Goal: Task Accomplishment & Management: Manage account settings

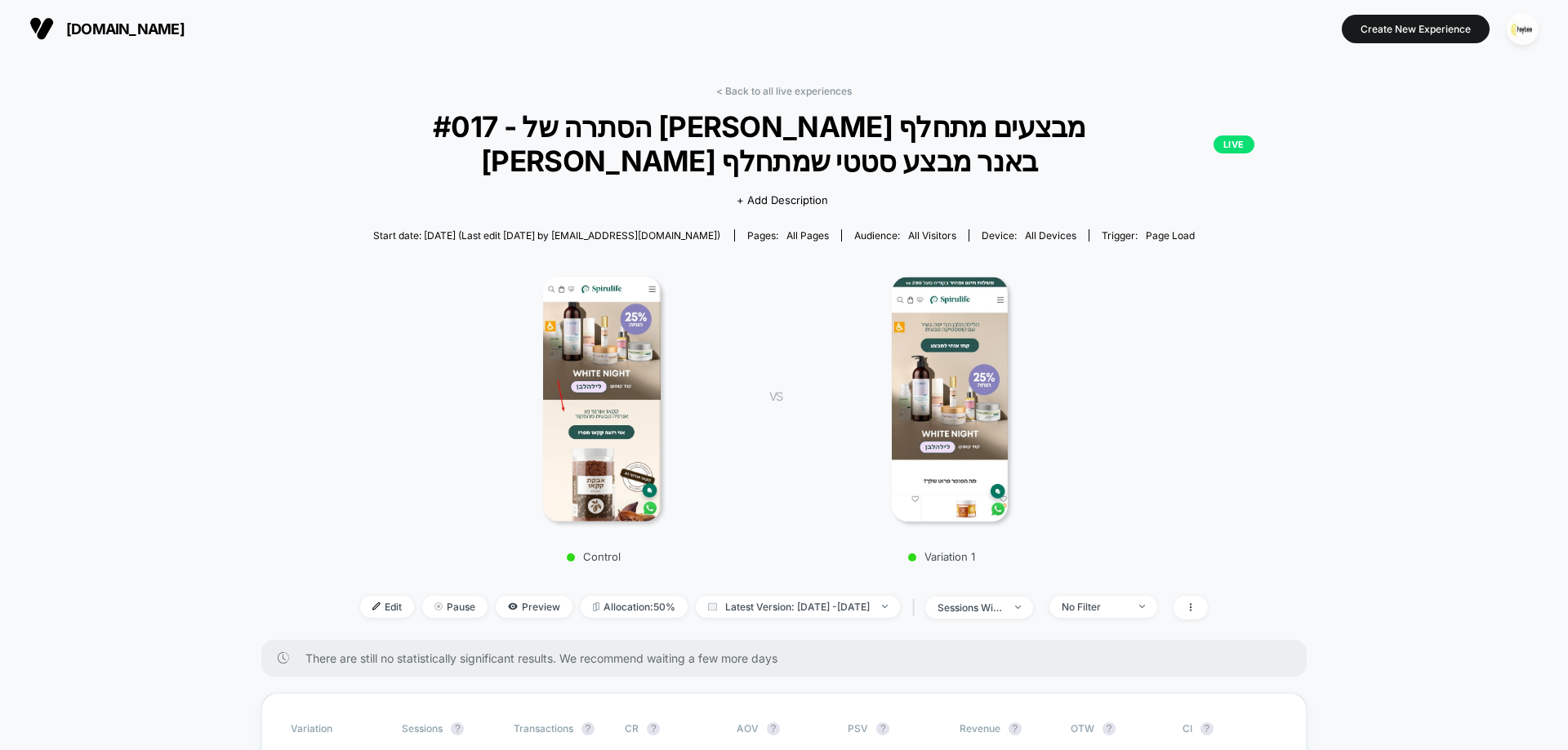
click at [967, 356] on img at bounding box center [949, 399] width 117 height 245
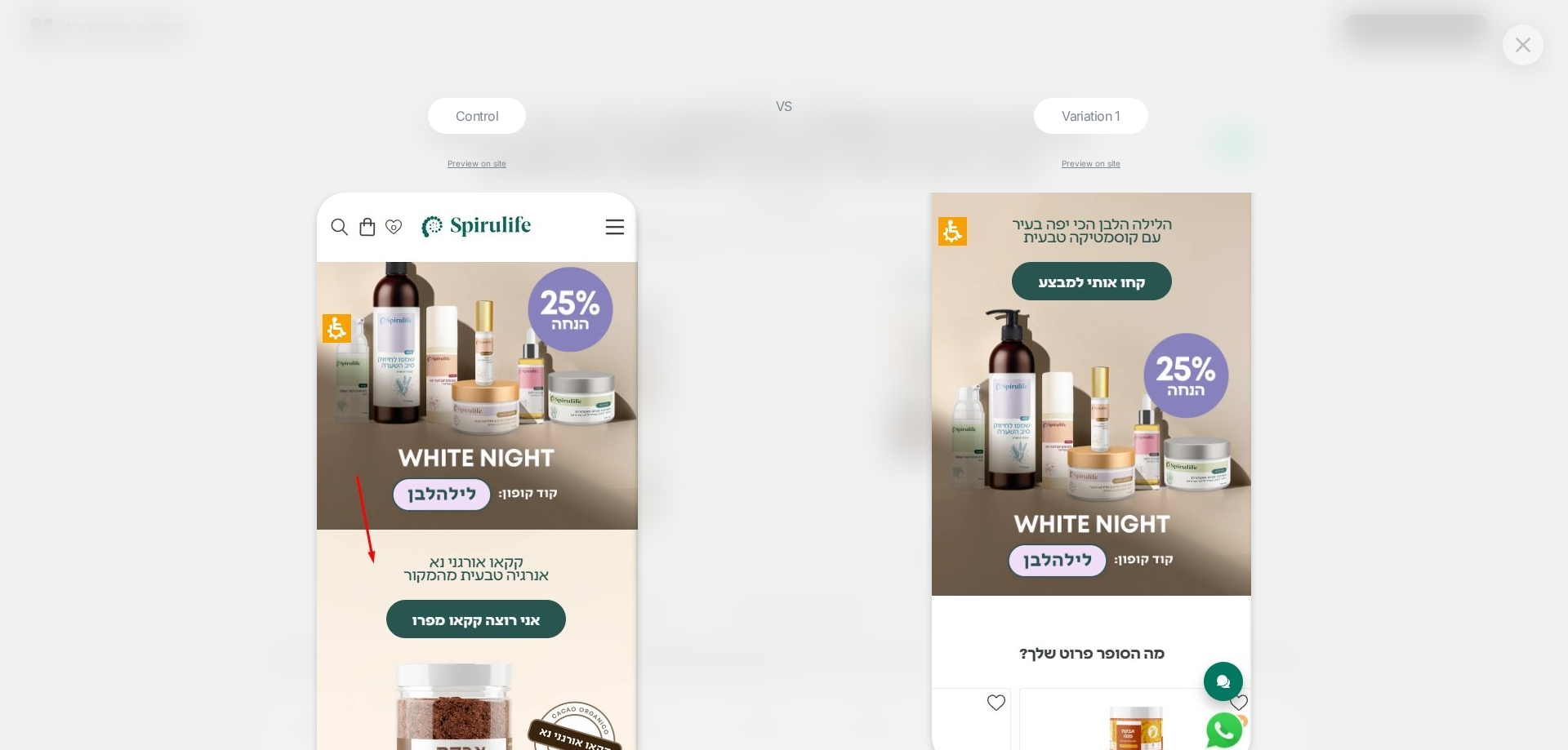
scroll to position [262, 0]
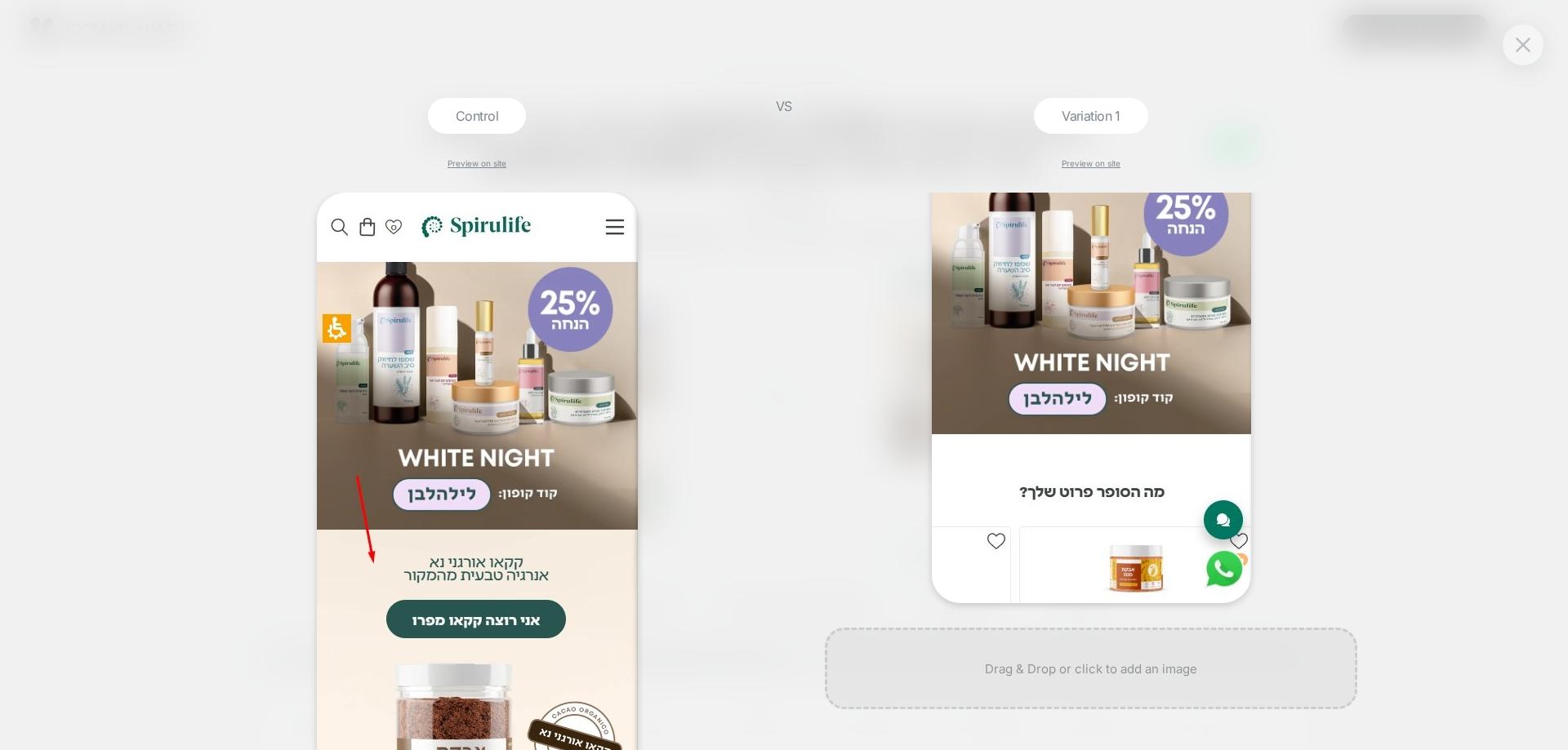
click at [1126, 342] on img at bounding box center [1091, 267] width 320 height 672
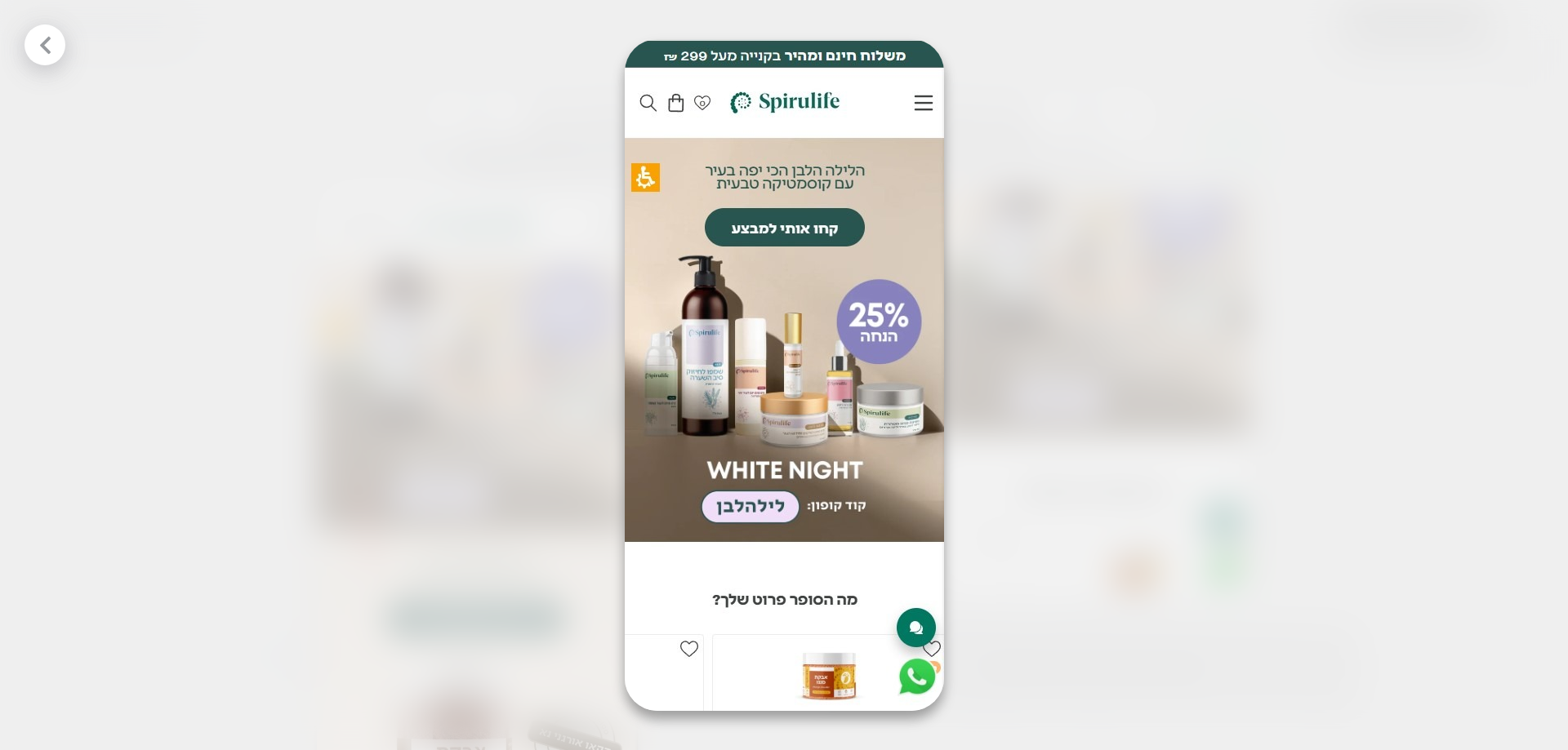
click at [412, 277] on div at bounding box center [784, 375] width 1568 height 750
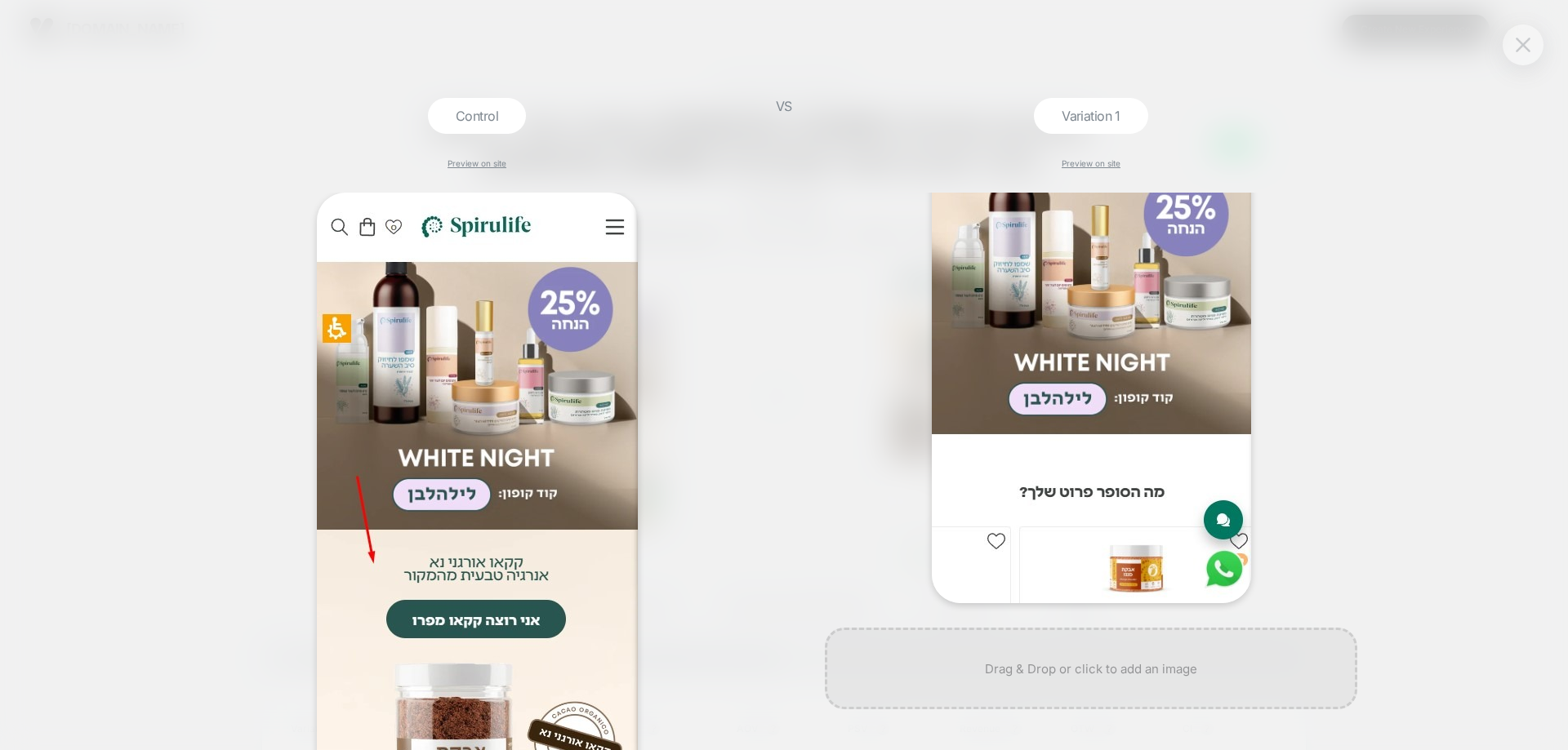
click at [1517, 49] on img at bounding box center [1523, 44] width 15 height 14
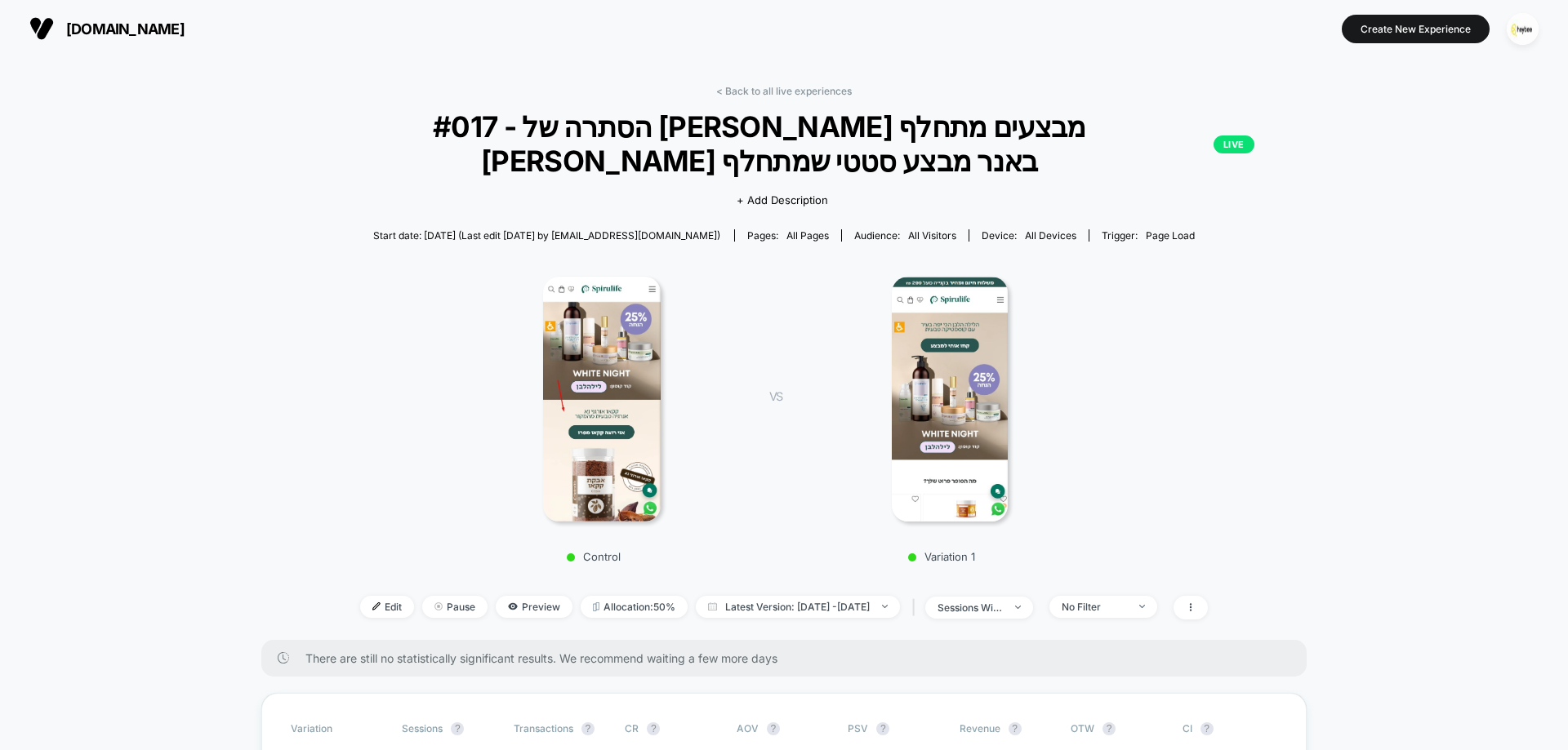
click at [770, 86] on link "< Back to all live experiences" at bounding box center [784, 91] width 135 height 12
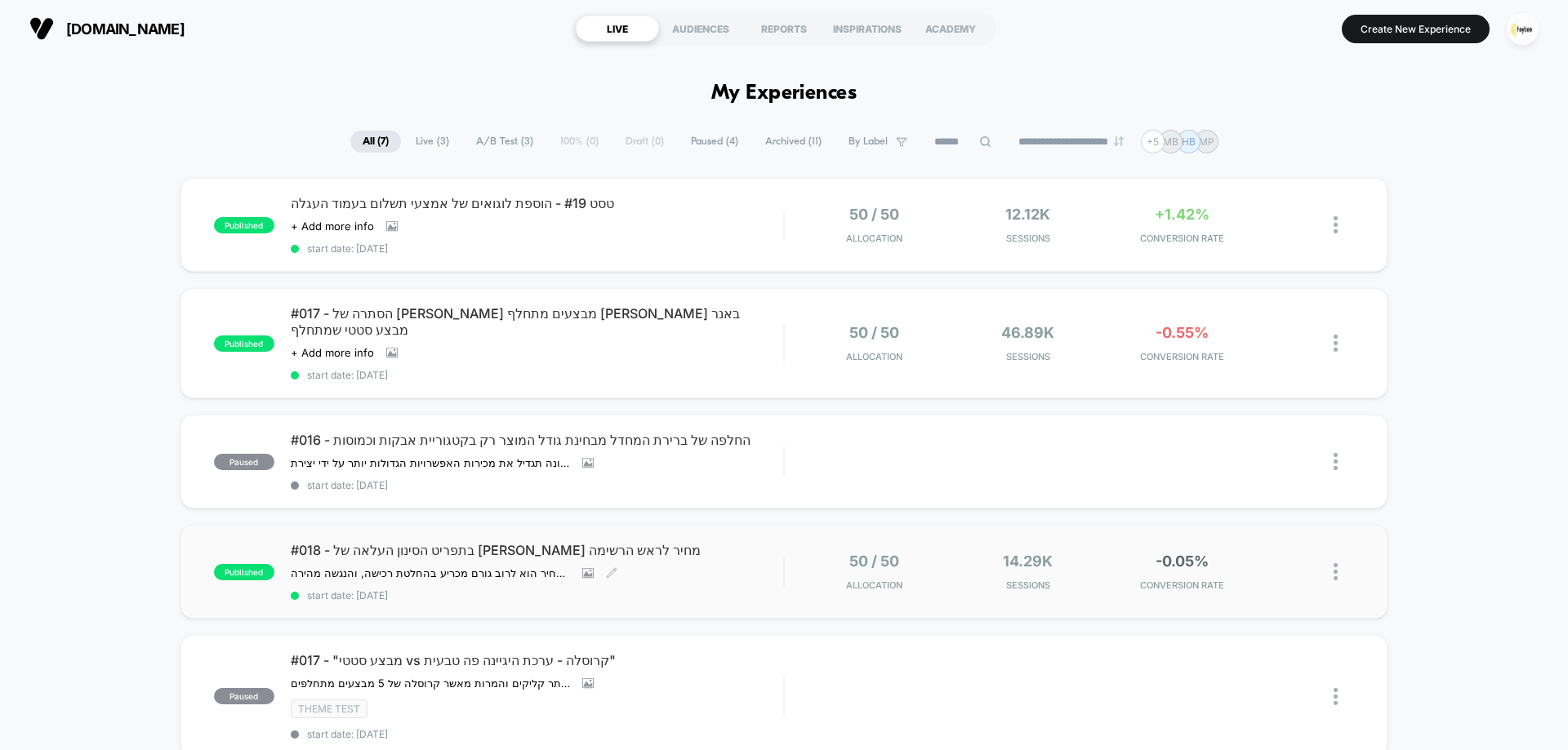
click at [437, 543] on div "#018 - בתפריט הסינון העלאה של [PERSON_NAME] מחיר לראש הרשימה ההשערה שלנו: אנו מ…" at bounding box center [536, 572] width 492 height 60
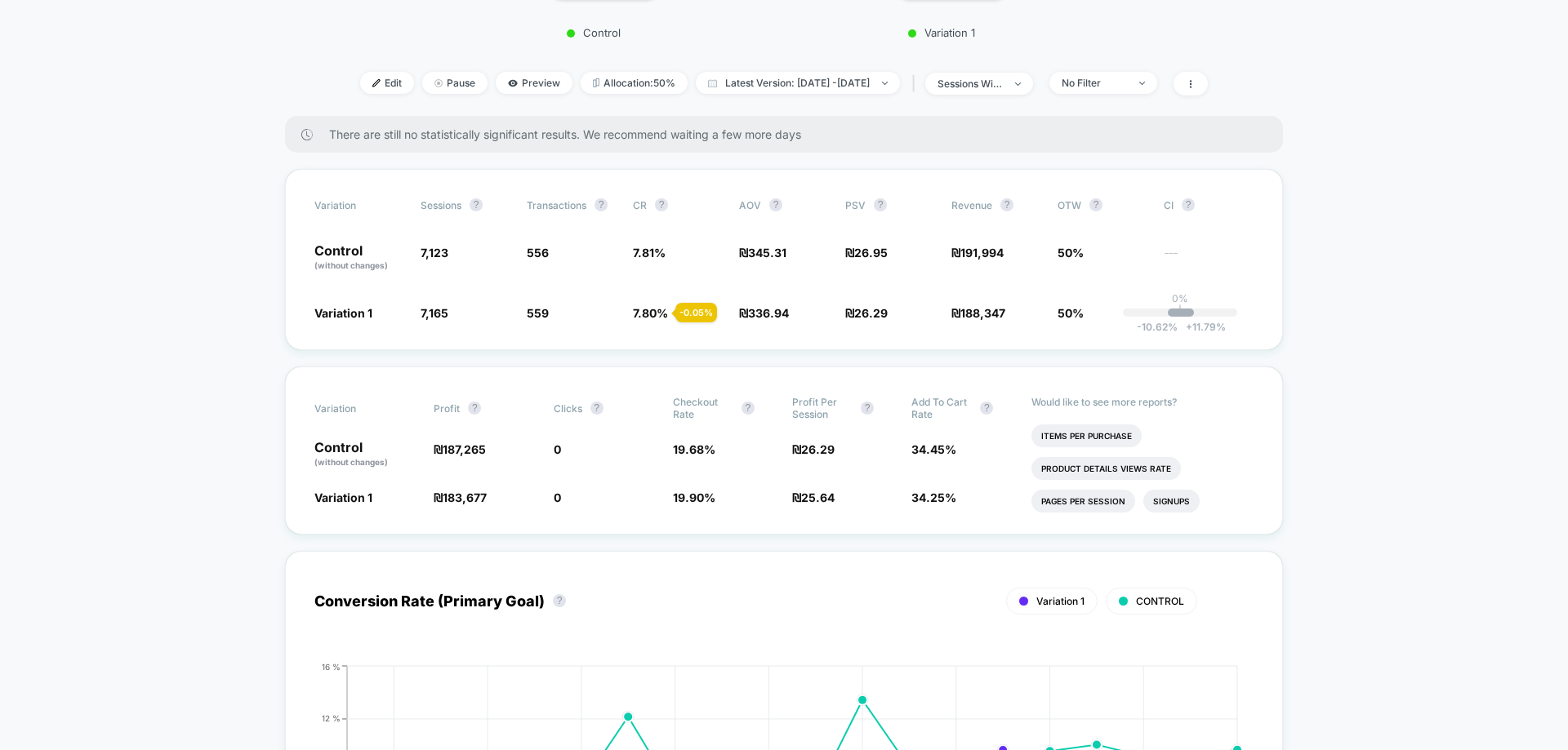
scroll to position [490, 0]
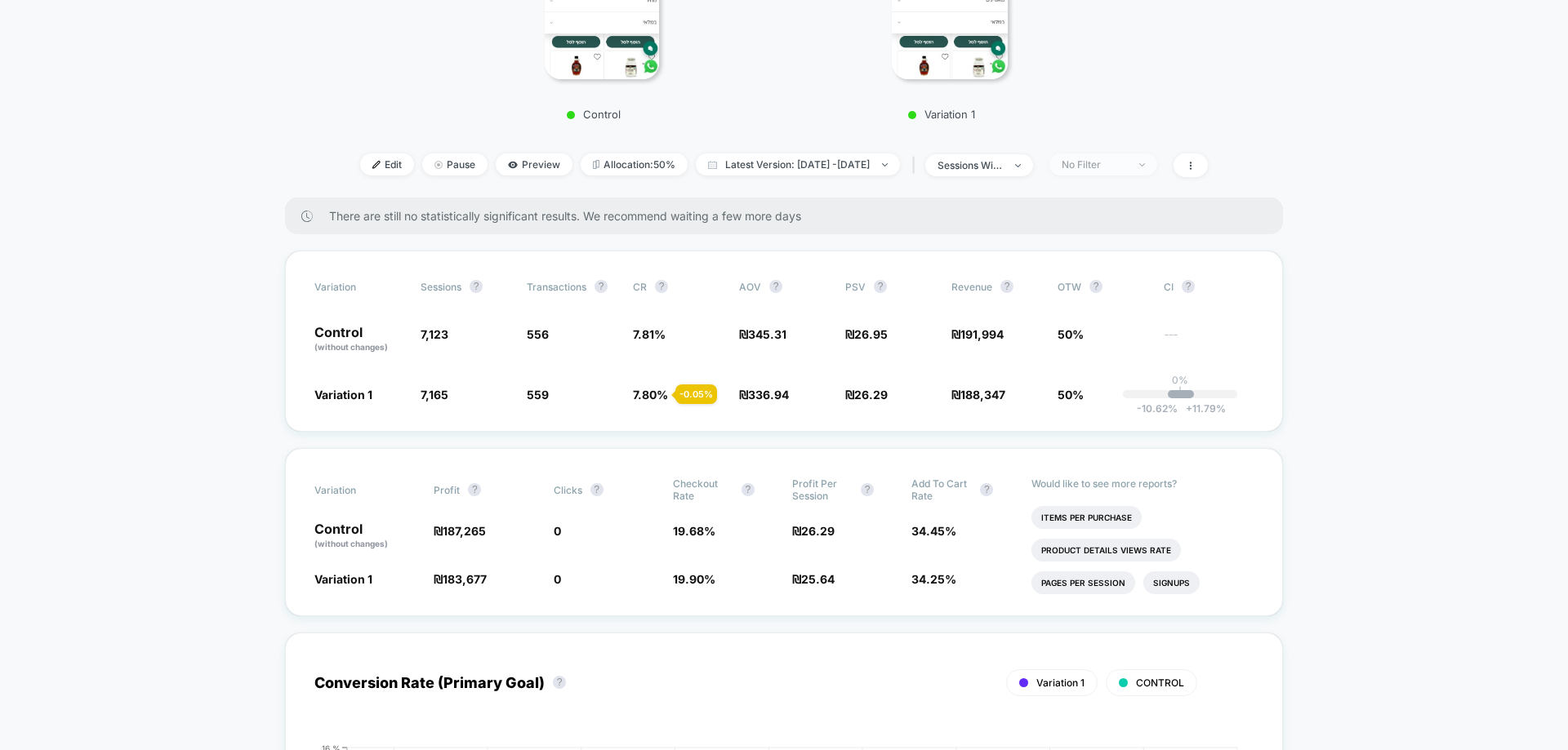
click at [1127, 159] on div "No Filter" at bounding box center [1094, 165] width 66 height 12
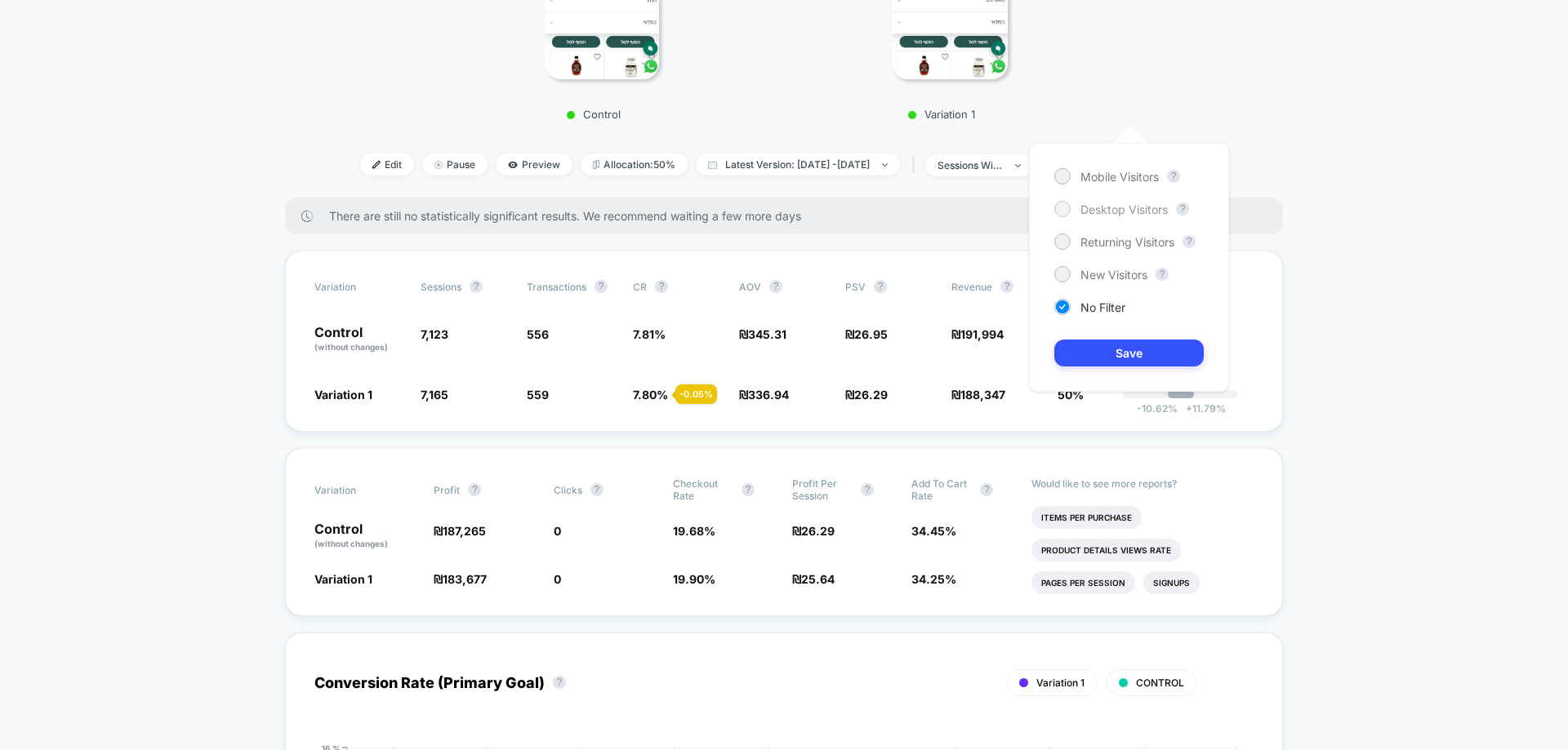
drag, startPoint x: 1119, startPoint y: 178, endPoint x: 1118, endPoint y: 204, distance: 26.0
click at [1118, 178] on span "Mobile Visitors" at bounding box center [1120, 176] width 78 height 14
click at [1102, 360] on button "Save" at bounding box center [1129, 352] width 149 height 26
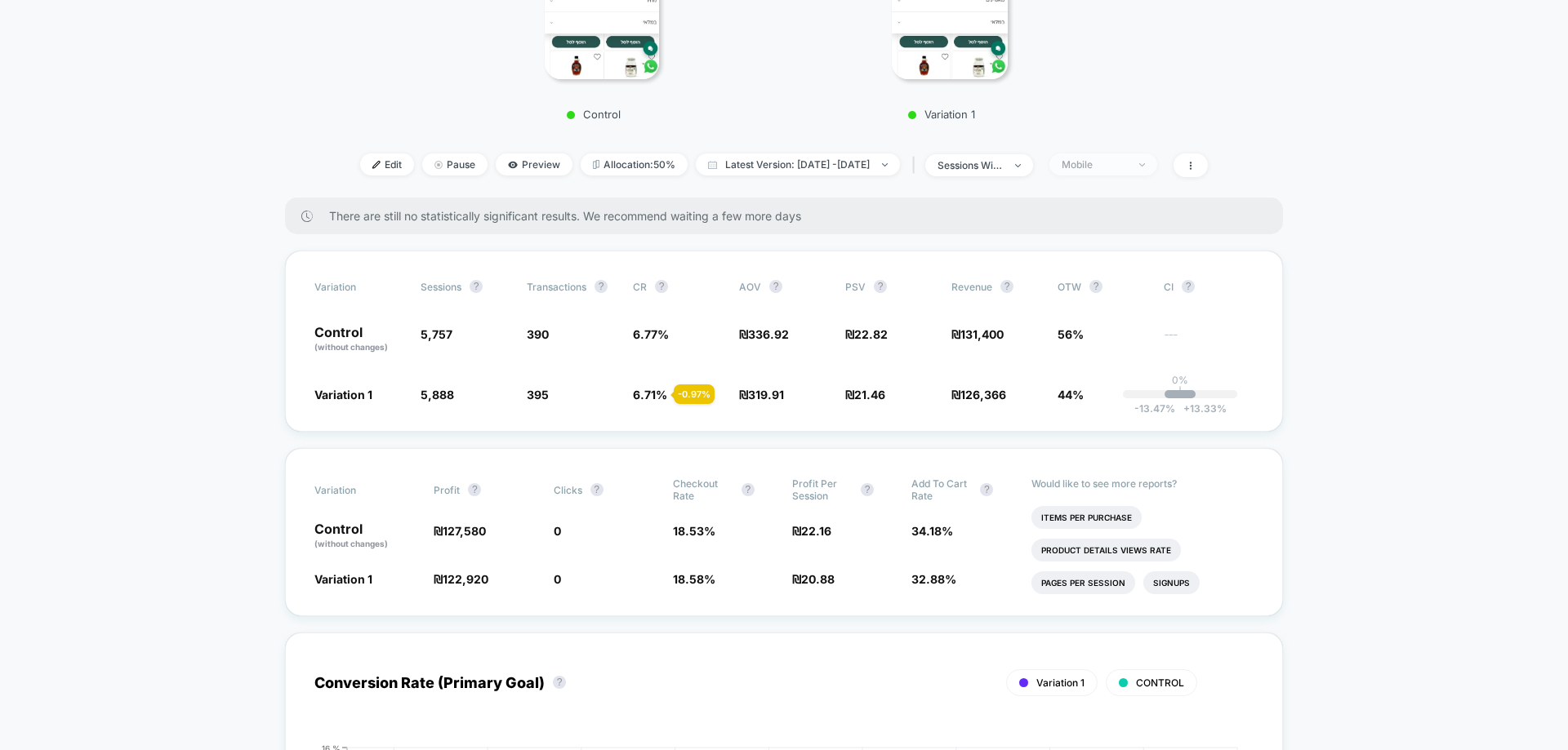
click at [1110, 159] on div "Mobile" at bounding box center [1094, 165] width 66 height 12
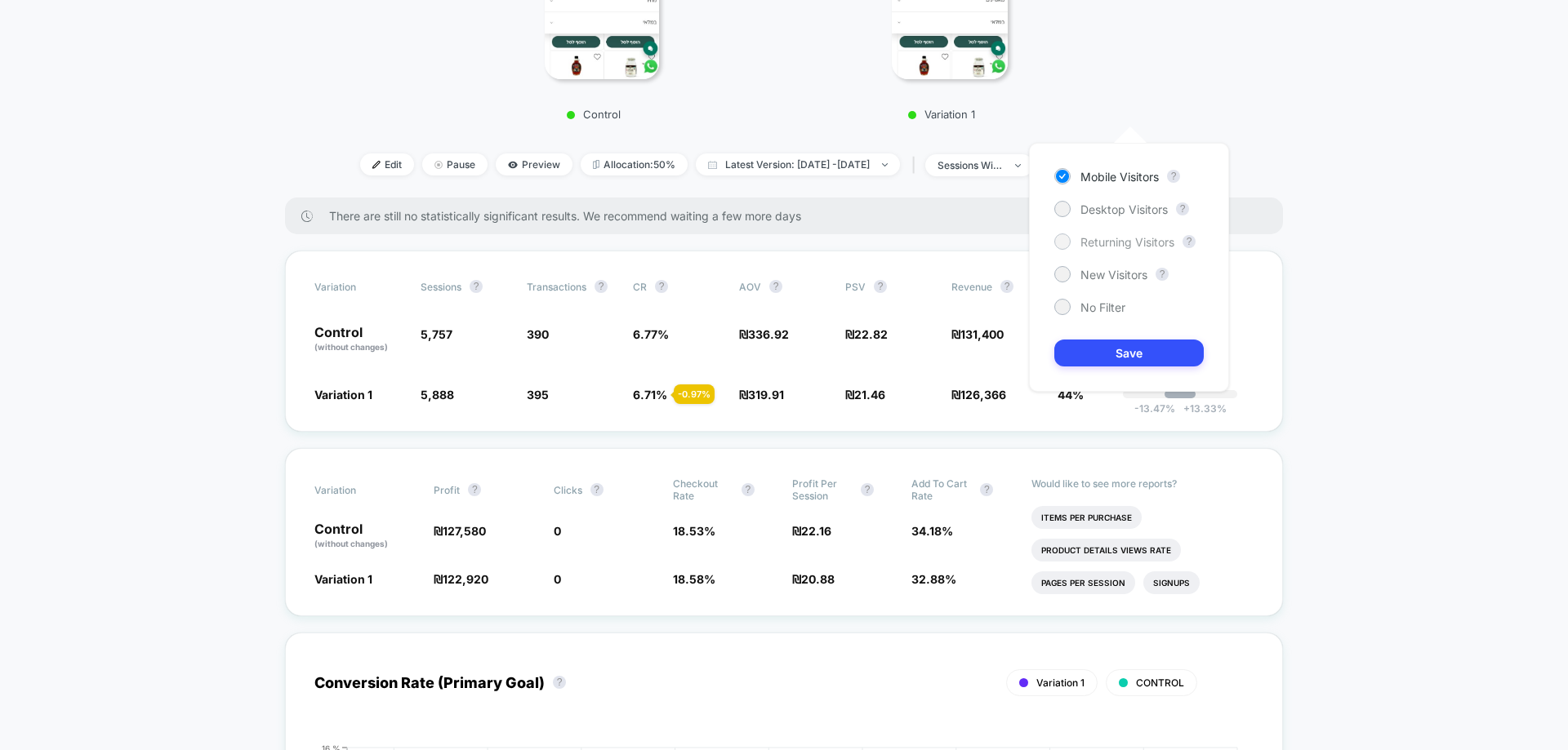
drag, startPoint x: 1102, startPoint y: 210, endPoint x: 1107, endPoint y: 233, distance: 23.5
click at [1101, 210] on span "Desktop Visitors" at bounding box center [1124, 210] width 87 height 14
click at [1139, 359] on button "Save" at bounding box center [1129, 352] width 149 height 26
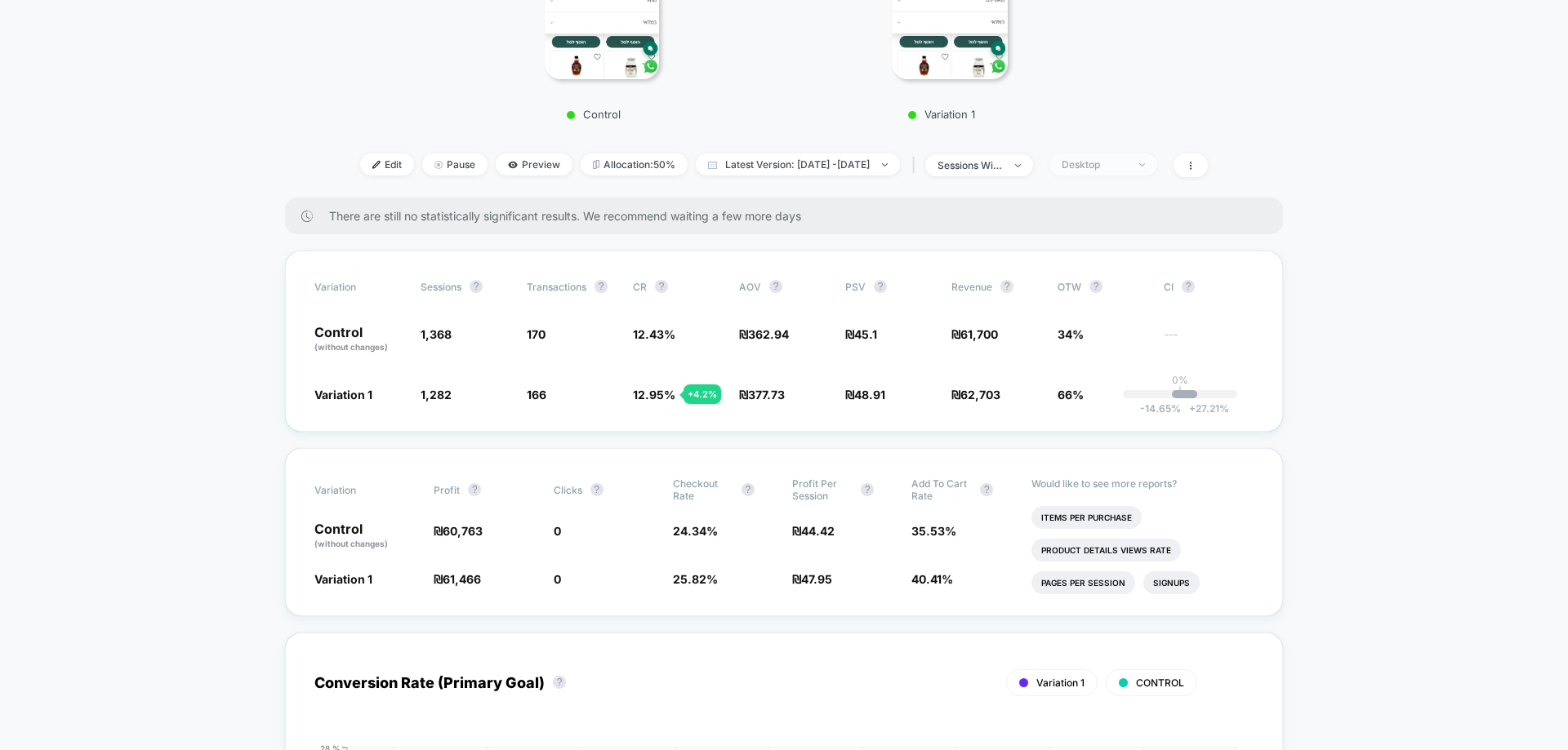
click at [1117, 159] on div "Desktop" at bounding box center [1094, 165] width 66 height 12
click at [1114, 251] on div "Mobile Visitors ? Desktop Visitors ? Returning Visitors ? New Visitors ? No Fil…" at bounding box center [1129, 268] width 200 height 249
click at [1112, 243] on span "Returning Visitors" at bounding box center [1128, 242] width 94 height 14
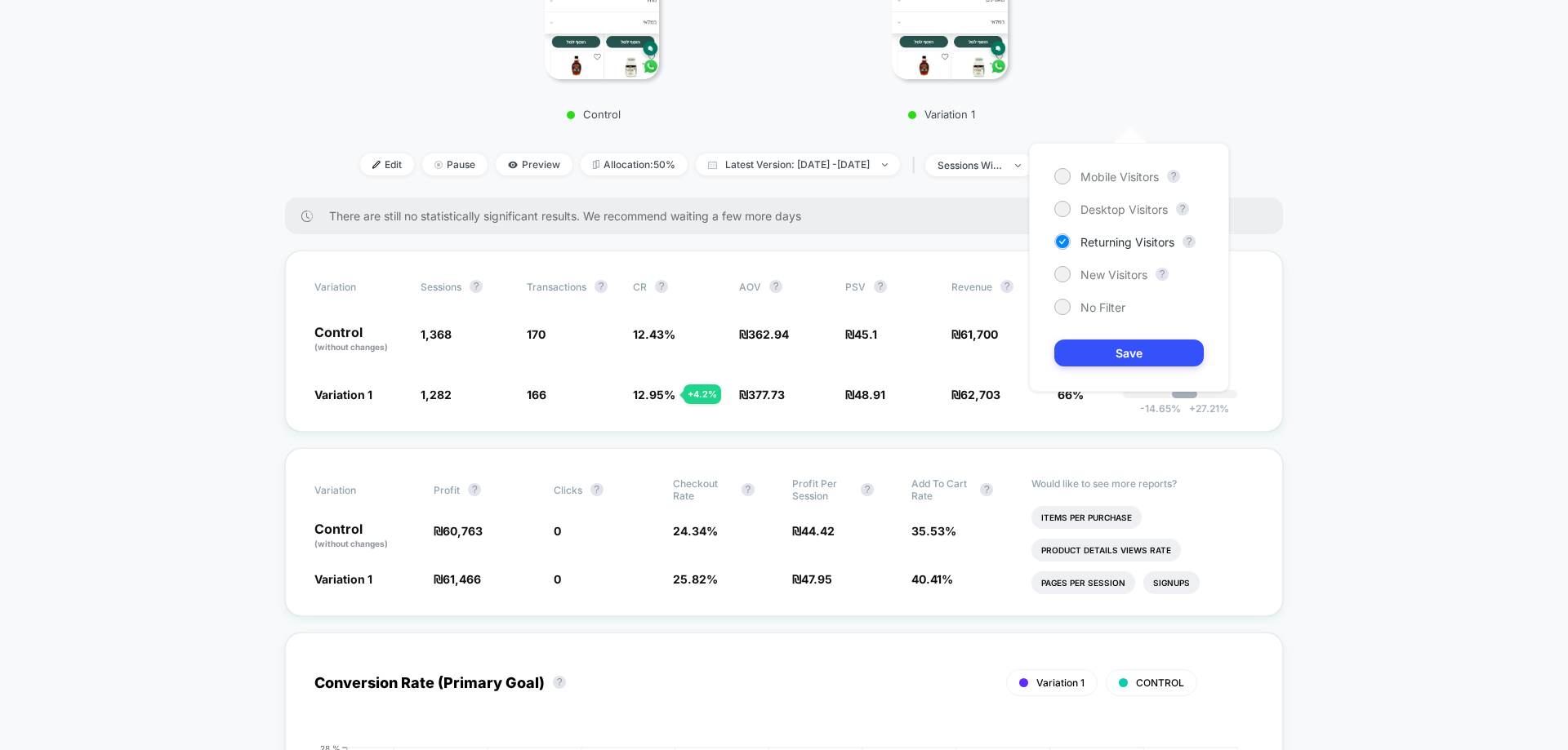
click at [1122, 335] on div "Mobile Visitors ? Desktop Visitors ? Returning Visitors ? New Visitors ? No Fil…" at bounding box center [1129, 268] width 200 height 249
click at [1125, 353] on button "Save" at bounding box center [1129, 352] width 149 height 26
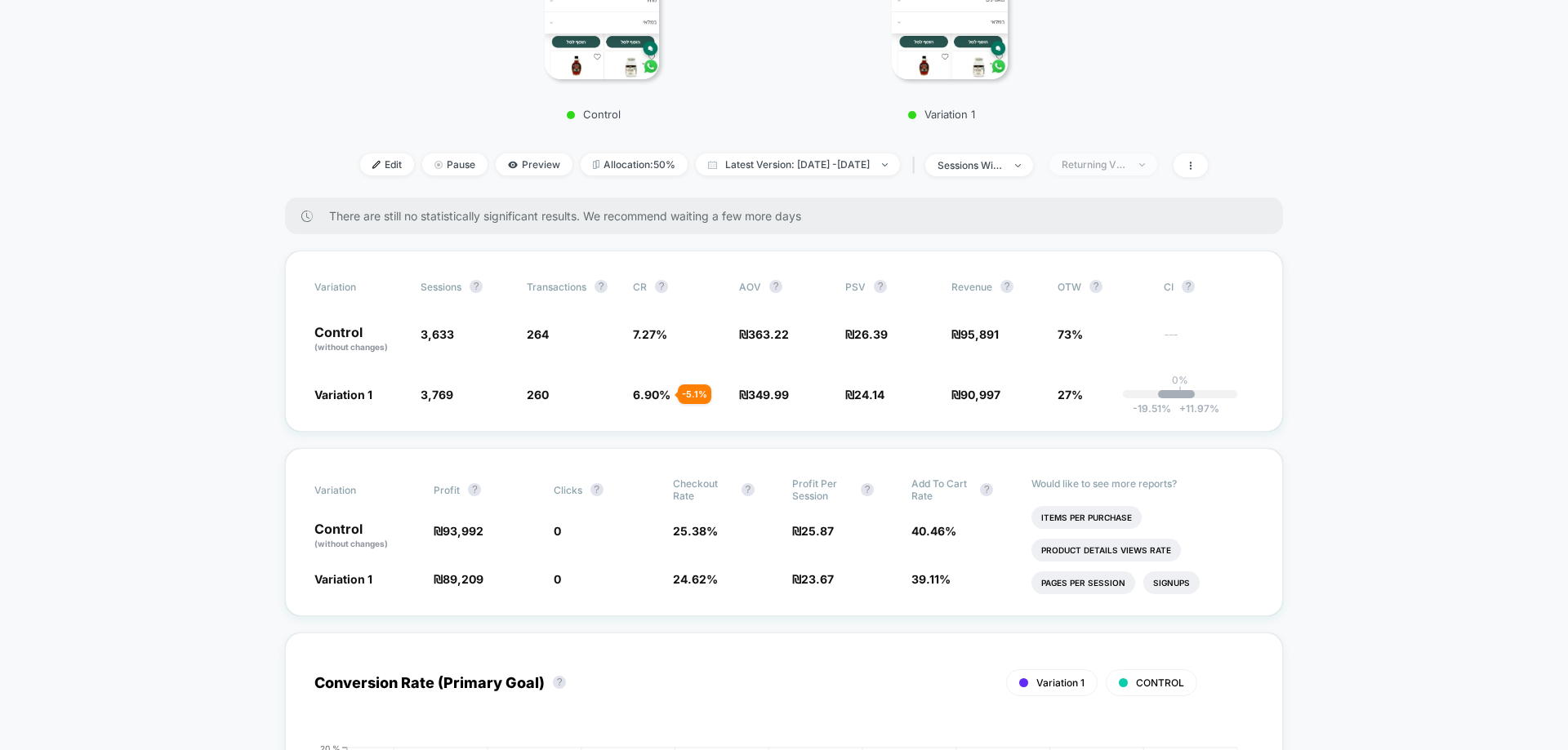
click at [1116, 159] on div "Returning Visitors" at bounding box center [1094, 165] width 66 height 12
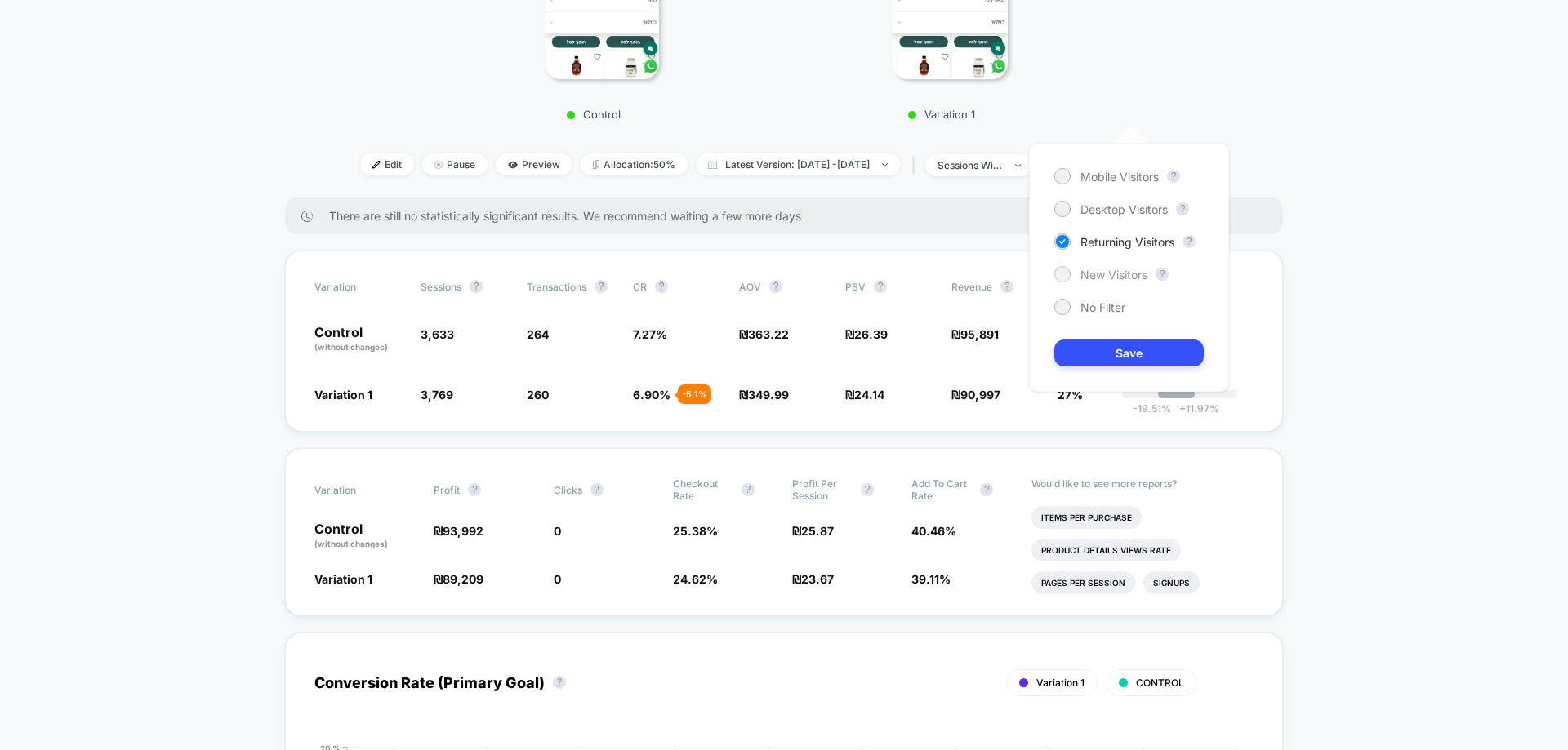
click at [1117, 267] on div "New Visitors" at bounding box center [1100, 275] width 93 height 17
click at [1130, 350] on button "Save" at bounding box center [1129, 352] width 149 height 26
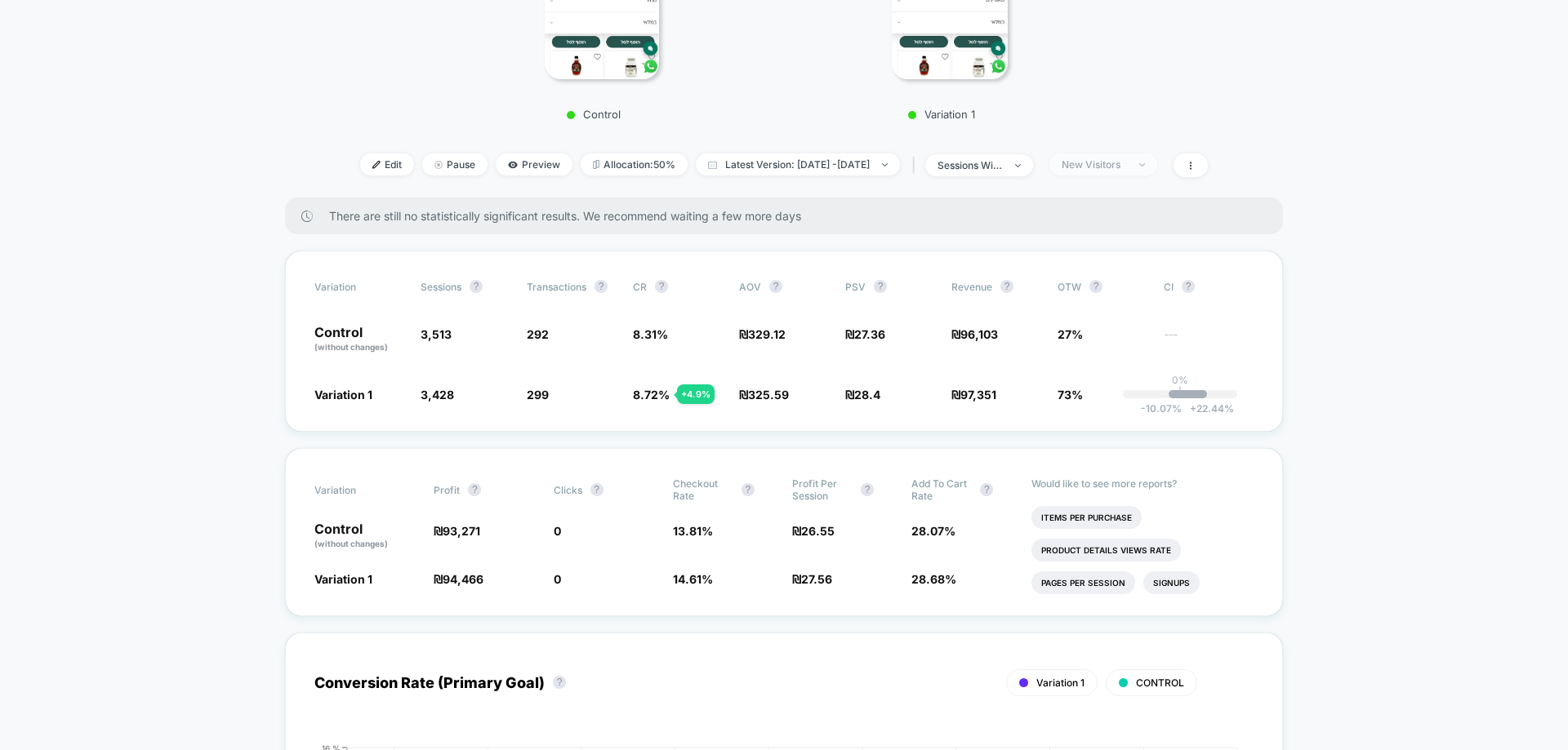
click at [1120, 159] on div "New Visitors" at bounding box center [1094, 165] width 66 height 12
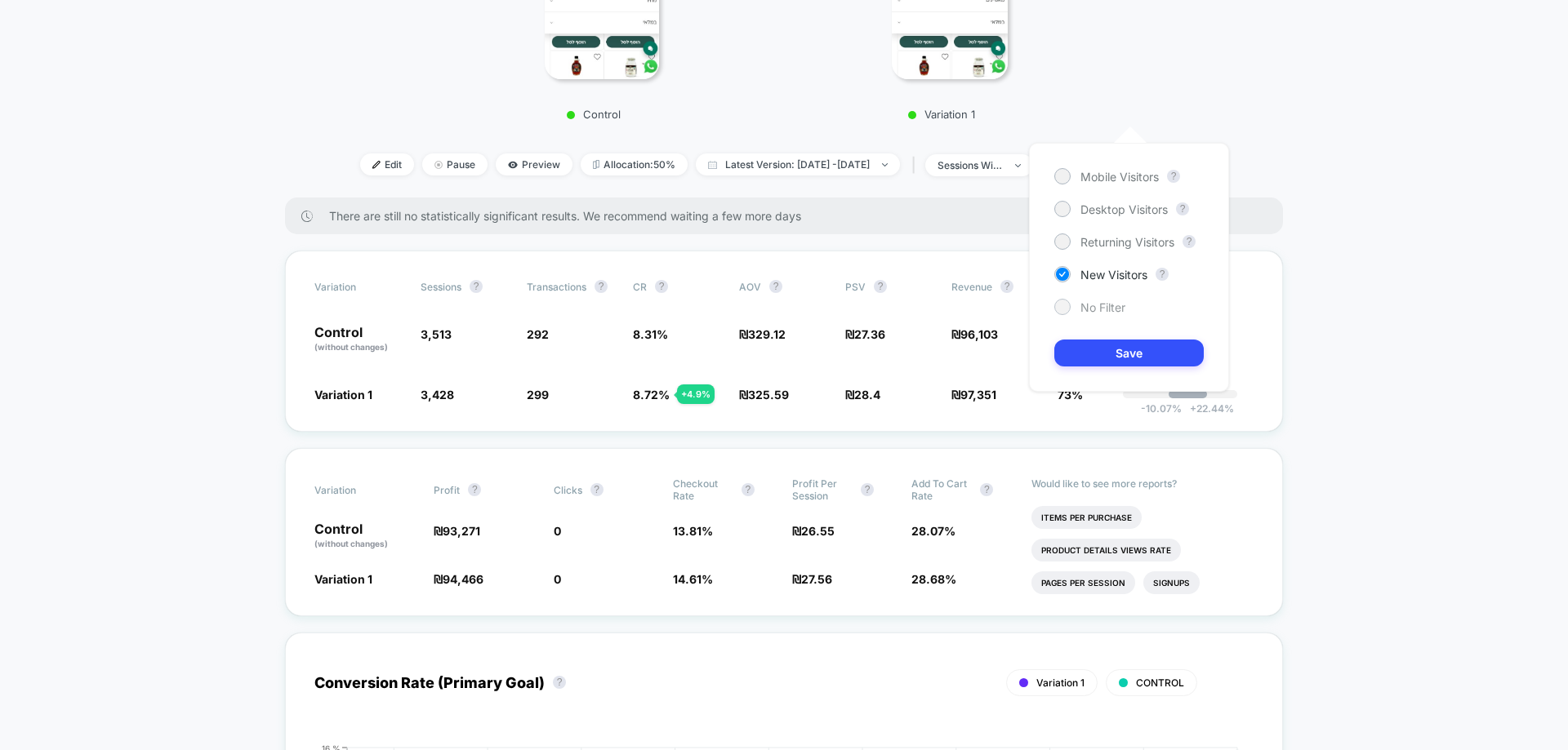
click at [1076, 302] on div "No Filter" at bounding box center [1089, 307] width 71 height 17
click at [1165, 347] on button "Save" at bounding box center [1129, 352] width 149 height 26
